Goal: Task Accomplishment & Management: Manage account settings

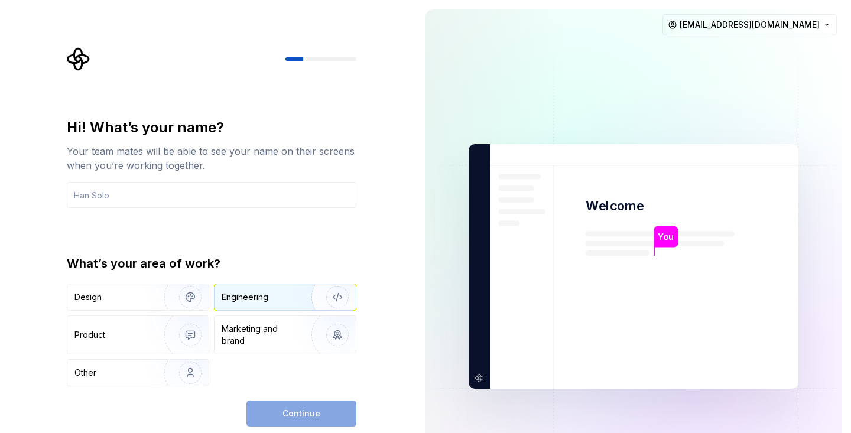
click at [292, 302] on img "button" at bounding box center [330, 297] width 76 height 79
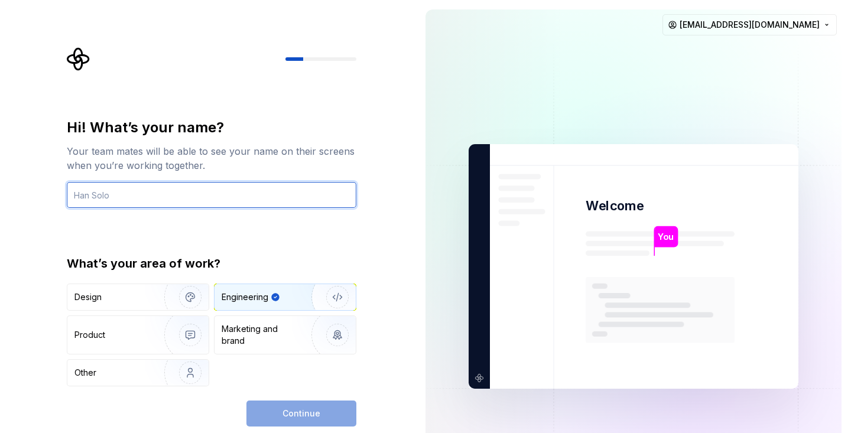
click at [245, 195] on input "text" at bounding box center [211, 195] width 289 height 26
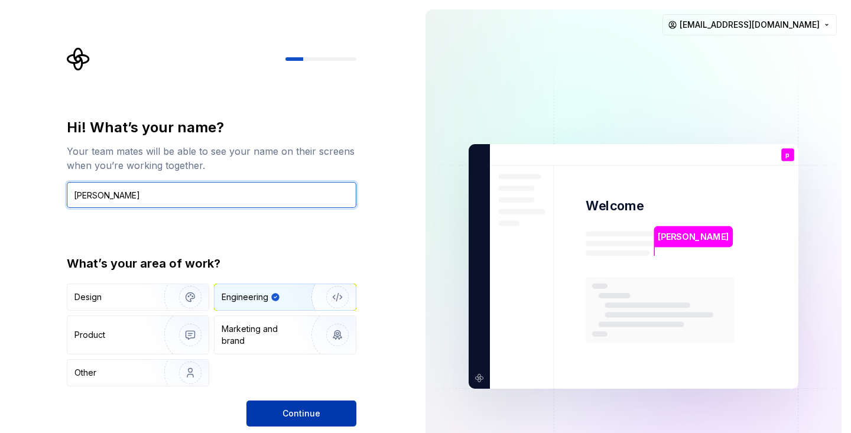
type input "[PERSON_NAME]"
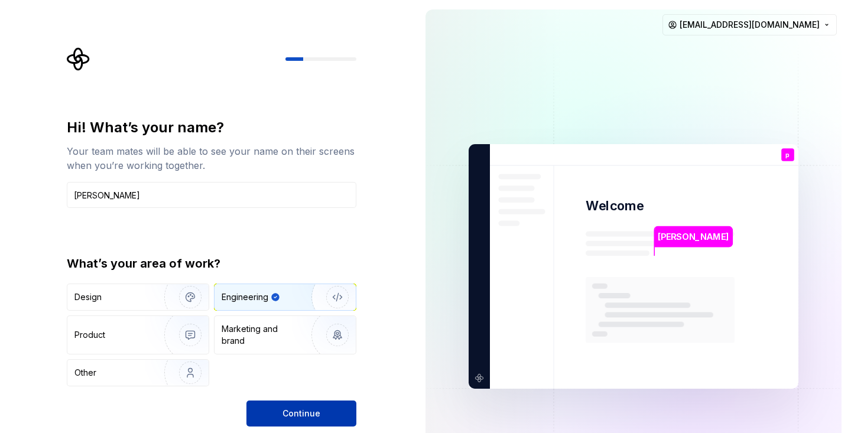
click at [304, 423] on button "Continue" at bounding box center [301, 413] width 110 height 26
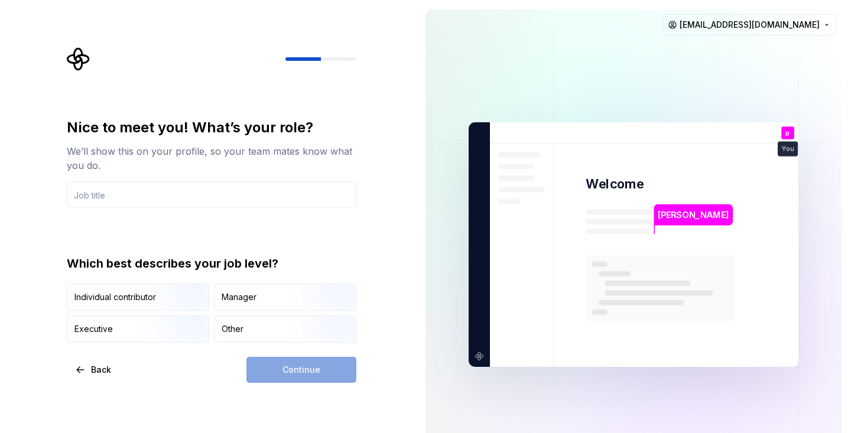
click at [293, 189] on input "text" at bounding box center [211, 195] width 289 height 26
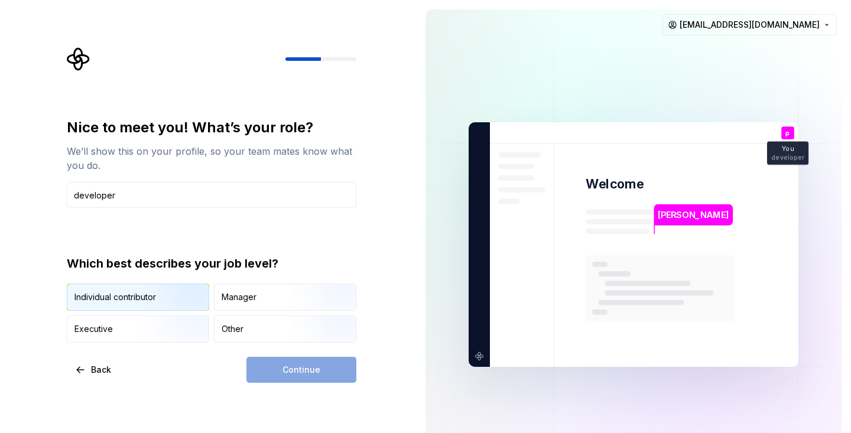
type input "developer"
click at [171, 309] on img "button" at bounding box center [180, 311] width 76 height 79
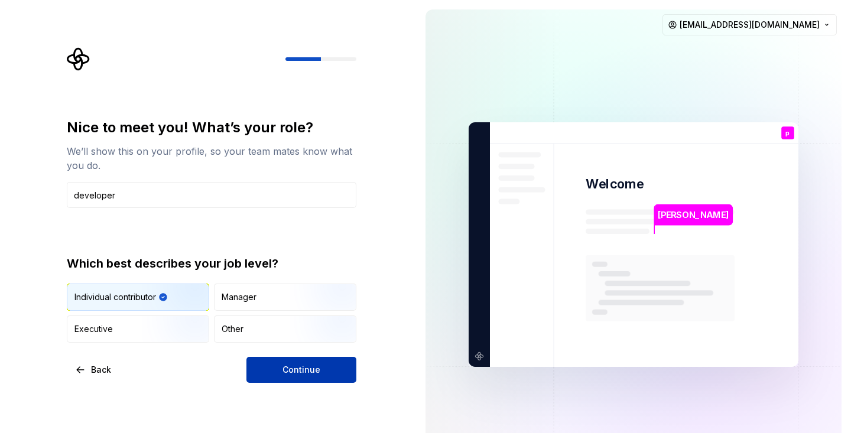
click at [271, 372] on button "Continue" at bounding box center [301, 370] width 110 height 26
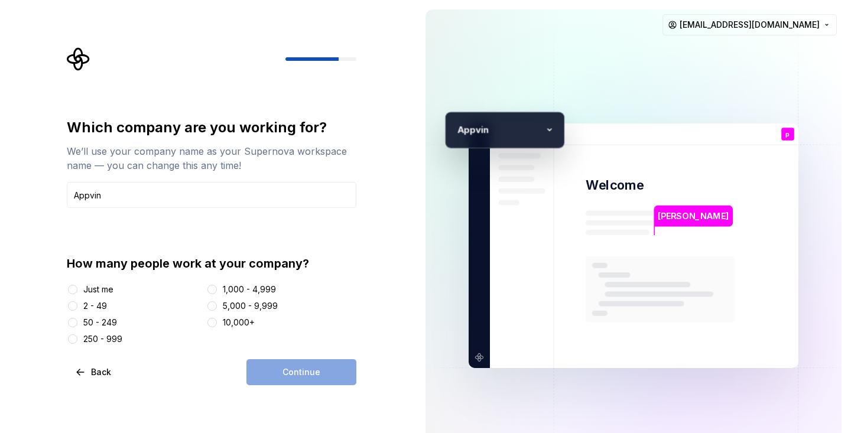
type input "Appvin"
click at [73, 286] on button "Just me" at bounding box center [72, 289] width 9 height 9
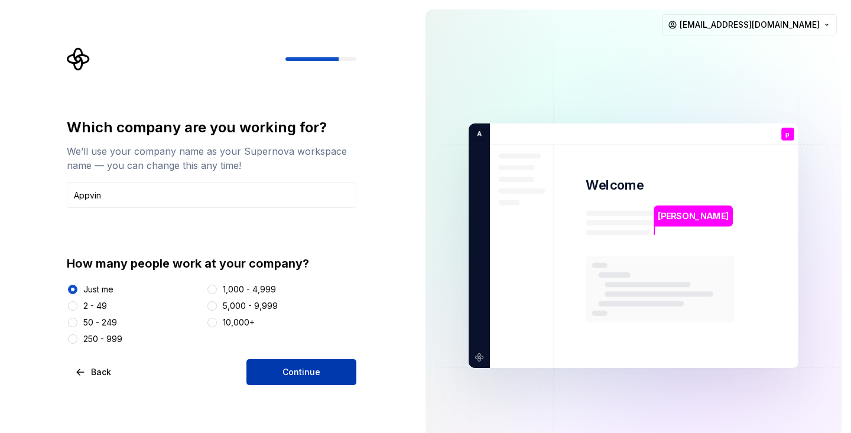
click at [278, 365] on button "Continue" at bounding box center [301, 372] width 110 height 26
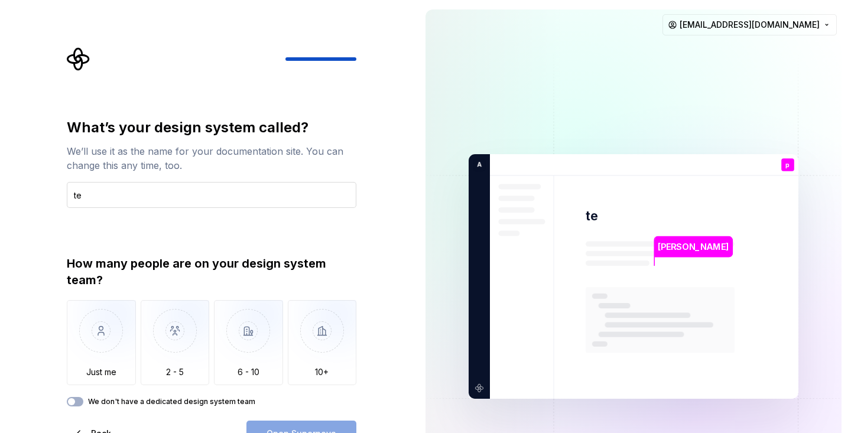
type input "t"
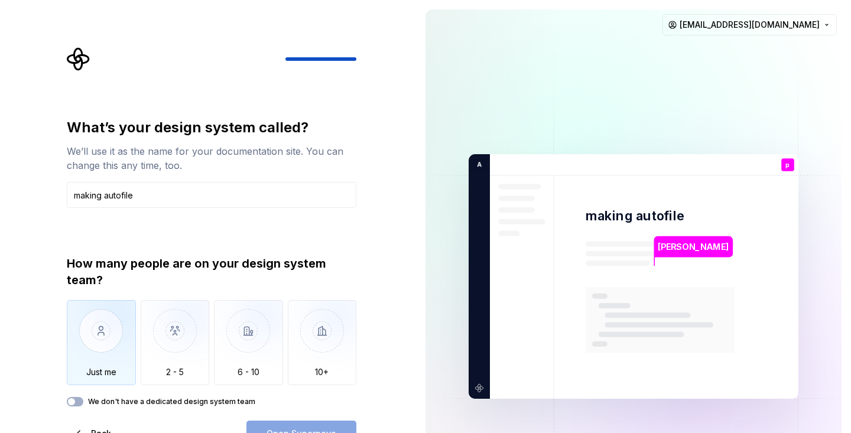
type input "making autofile"
click at [90, 321] on img "button" at bounding box center [101, 339] width 69 height 79
click at [334, 423] on button "Open Supernova" at bounding box center [301, 434] width 110 height 26
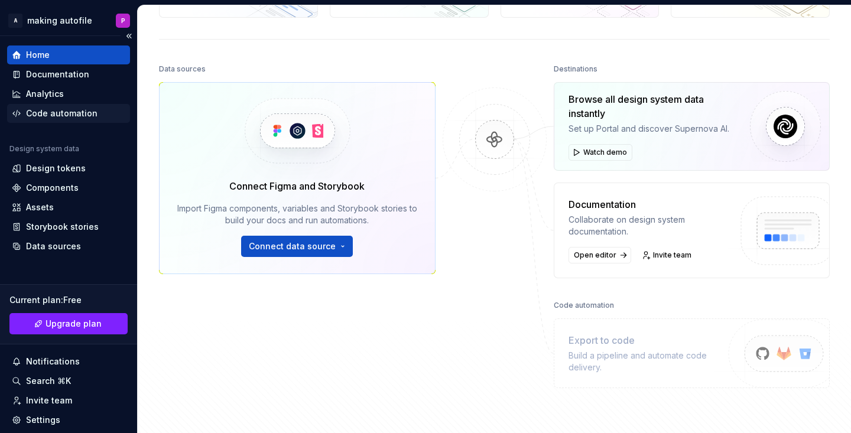
click at [58, 120] on div "Code automation" at bounding box center [68, 113] width 123 height 19
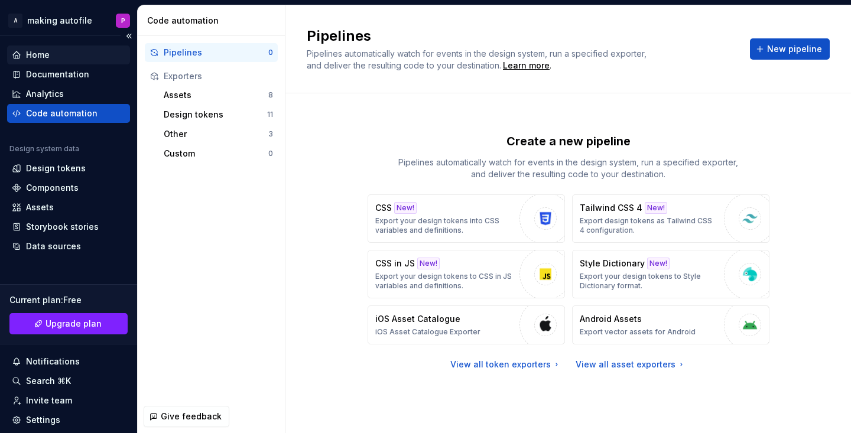
click at [89, 48] on div "Home" at bounding box center [68, 54] width 123 height 19
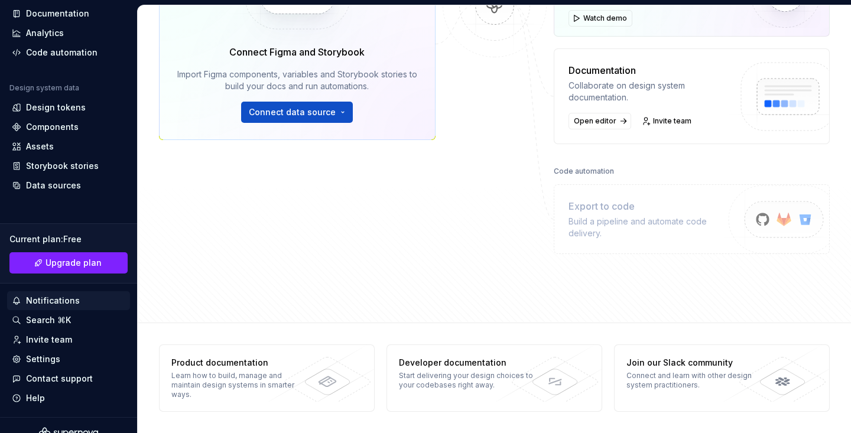
scroll to position [76, 0]
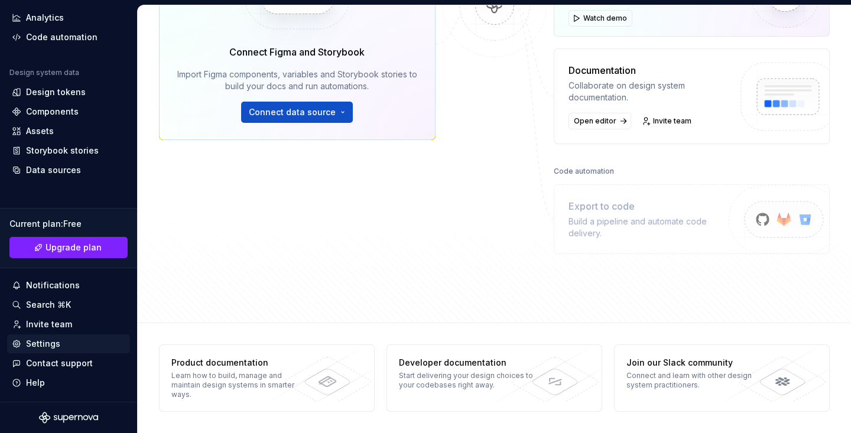
click at [48, 345] on div "Settings" at bounding box center [43, 344] width 34 height 12
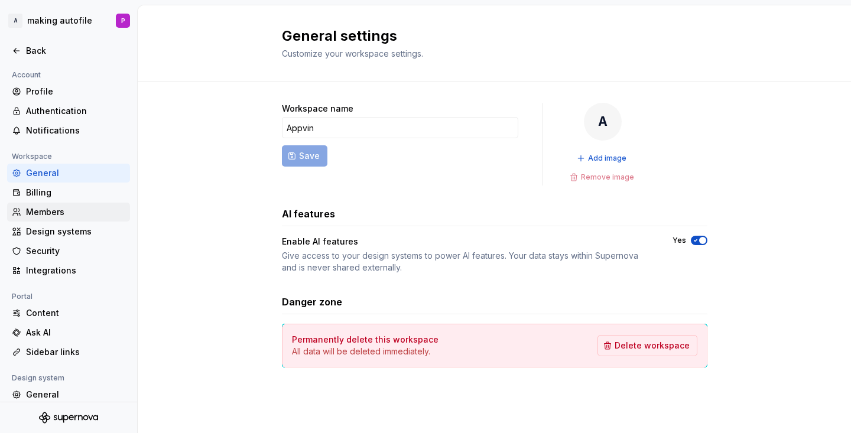
click at [63, 214] on div "Members" at bounding box center [75, 212] width 99 height 12
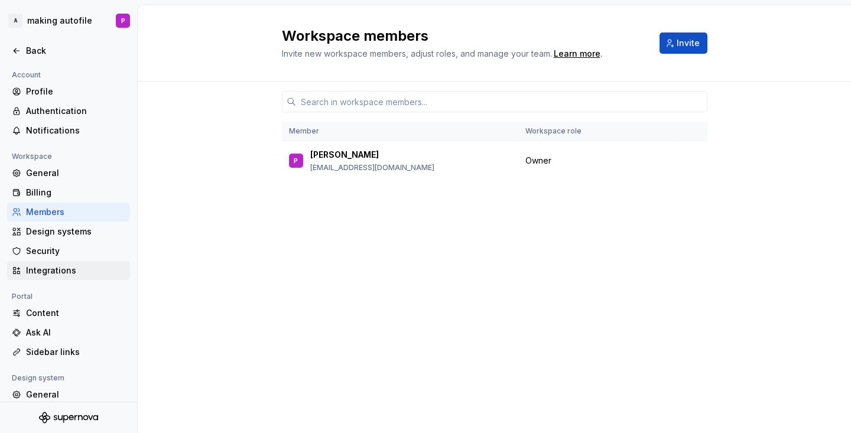
click at [51, 274] on div "Integrations" at bounding box center [75, 271] width 99 height 12
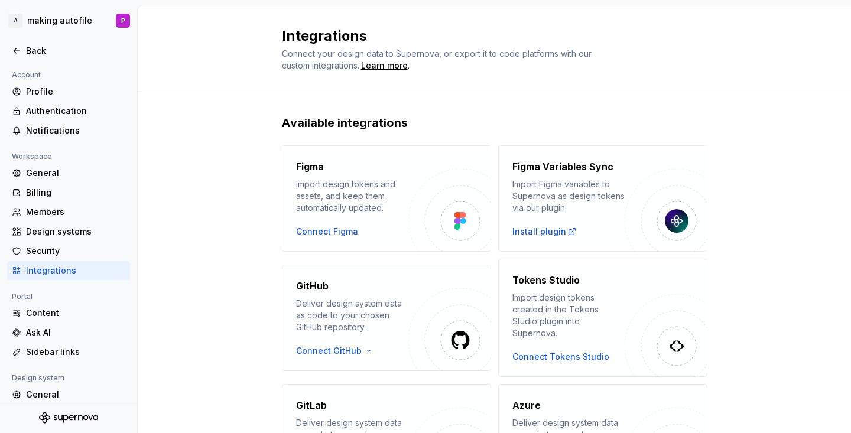
scroll to position [9, 0]
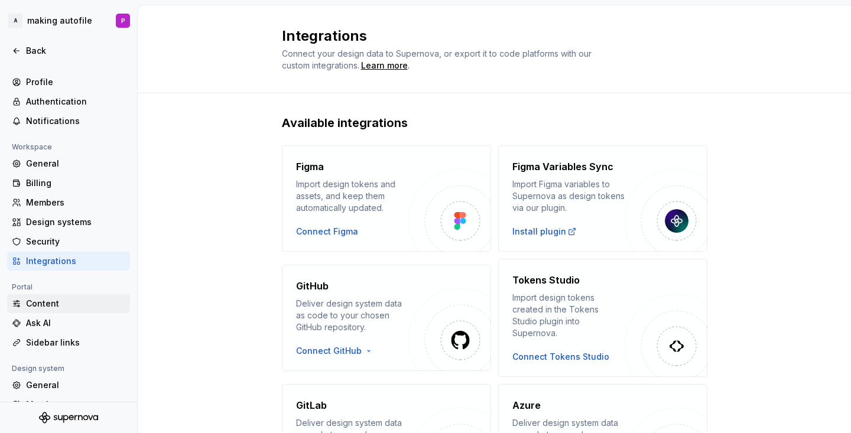
click at [63, 296] on div "Content" at bounding box center [68, 303] width 123 height 19
click at [55, 151] on div "Workspace" at bounding box center [68, 147] width 123 height 14
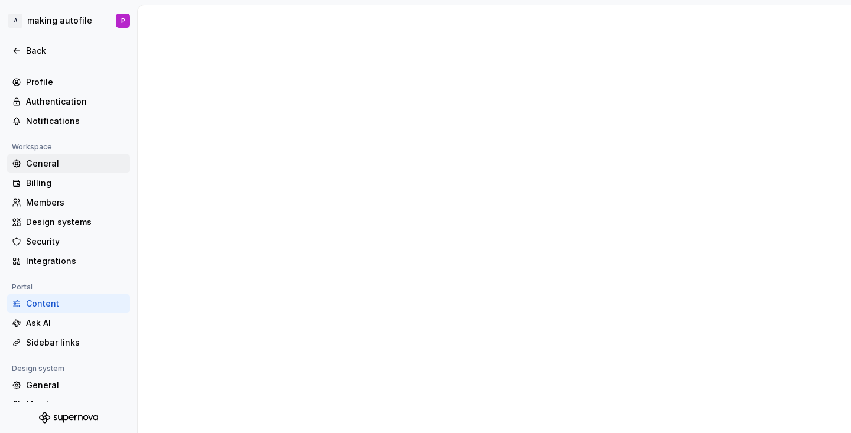
click at [54, 155] on div "General" at bounding box center [68, 163] width 123 height 19
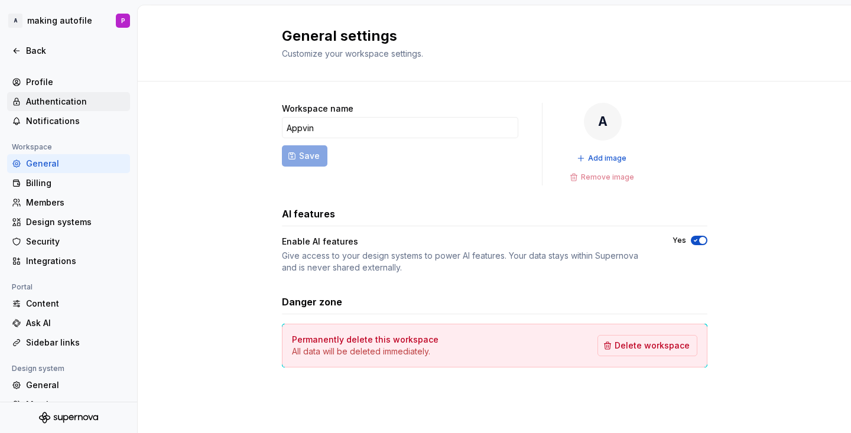
click at [48, 97] on div "Authentication" at bounding box center [75, 102] width 99 height 12
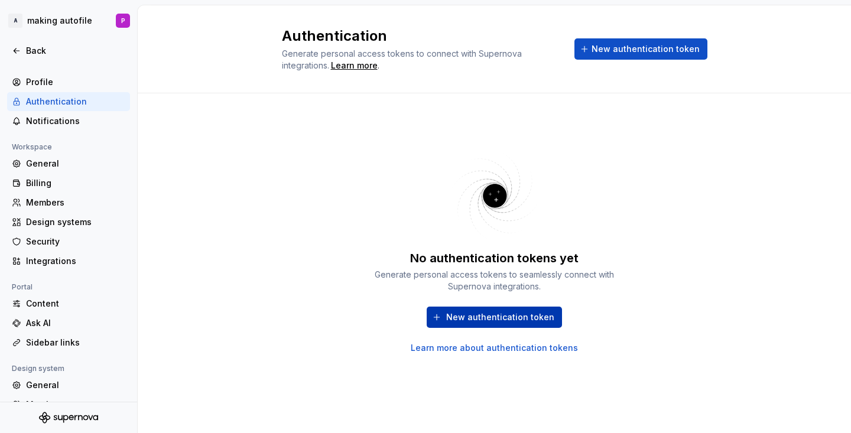
click at [503, 318] on span "New authentication token" at bounding box center [500, 317] width 108 height 12
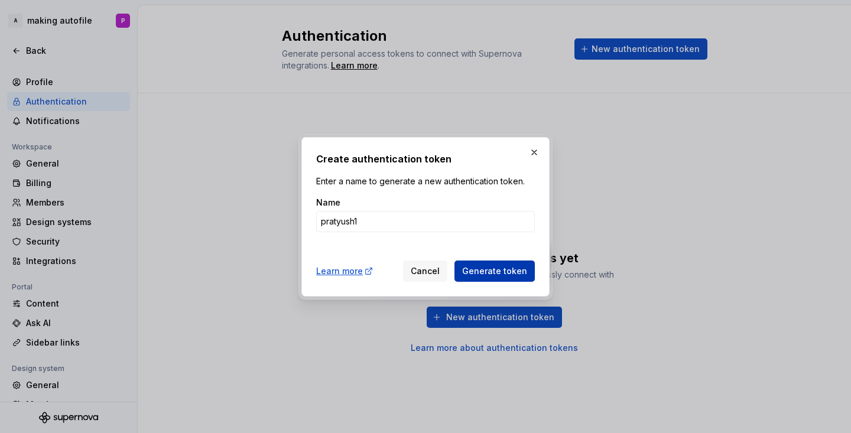
type input "pratyush1"
click at [514, 273] on span "Generate token" at bounding box center [494, 271] width 65 height 12
